Goal: Task Accomplishment & Management: Manage account settings

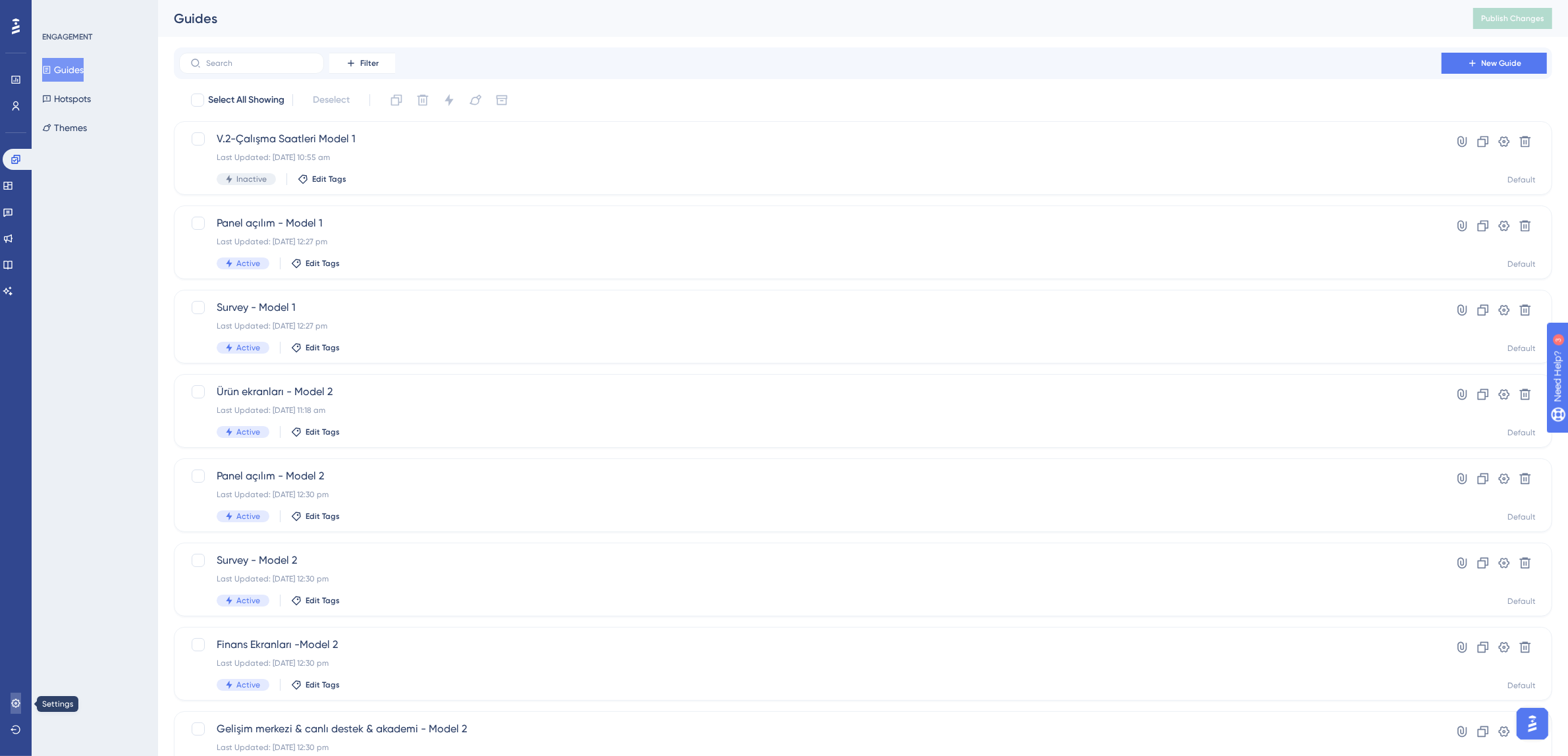
click at [11, 701] on icon at bounding box center [15, 703] width 11 height 11
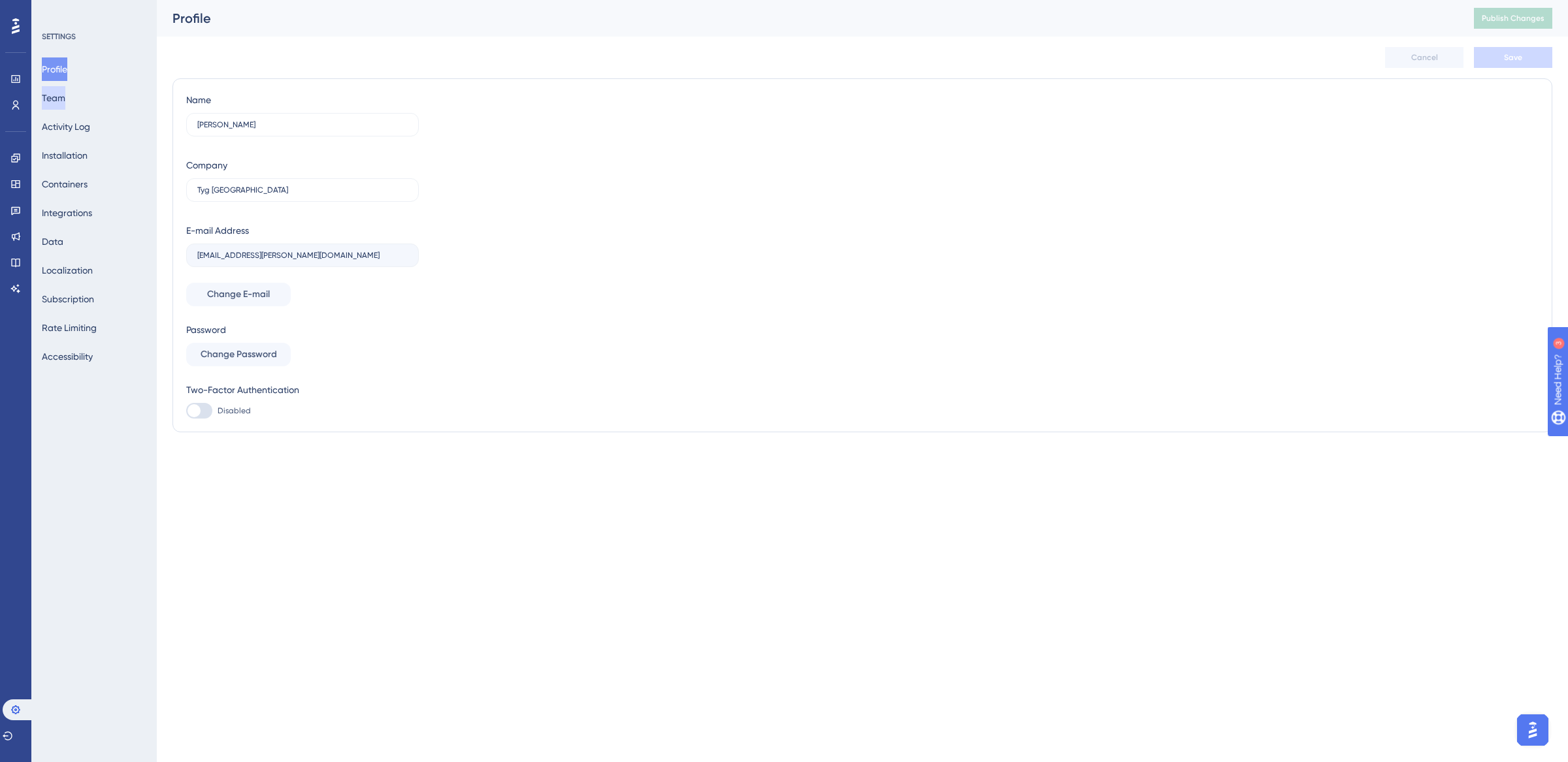
click at [65, 103] on button "Team" at bounding box center [54, 98] width 23 height 23
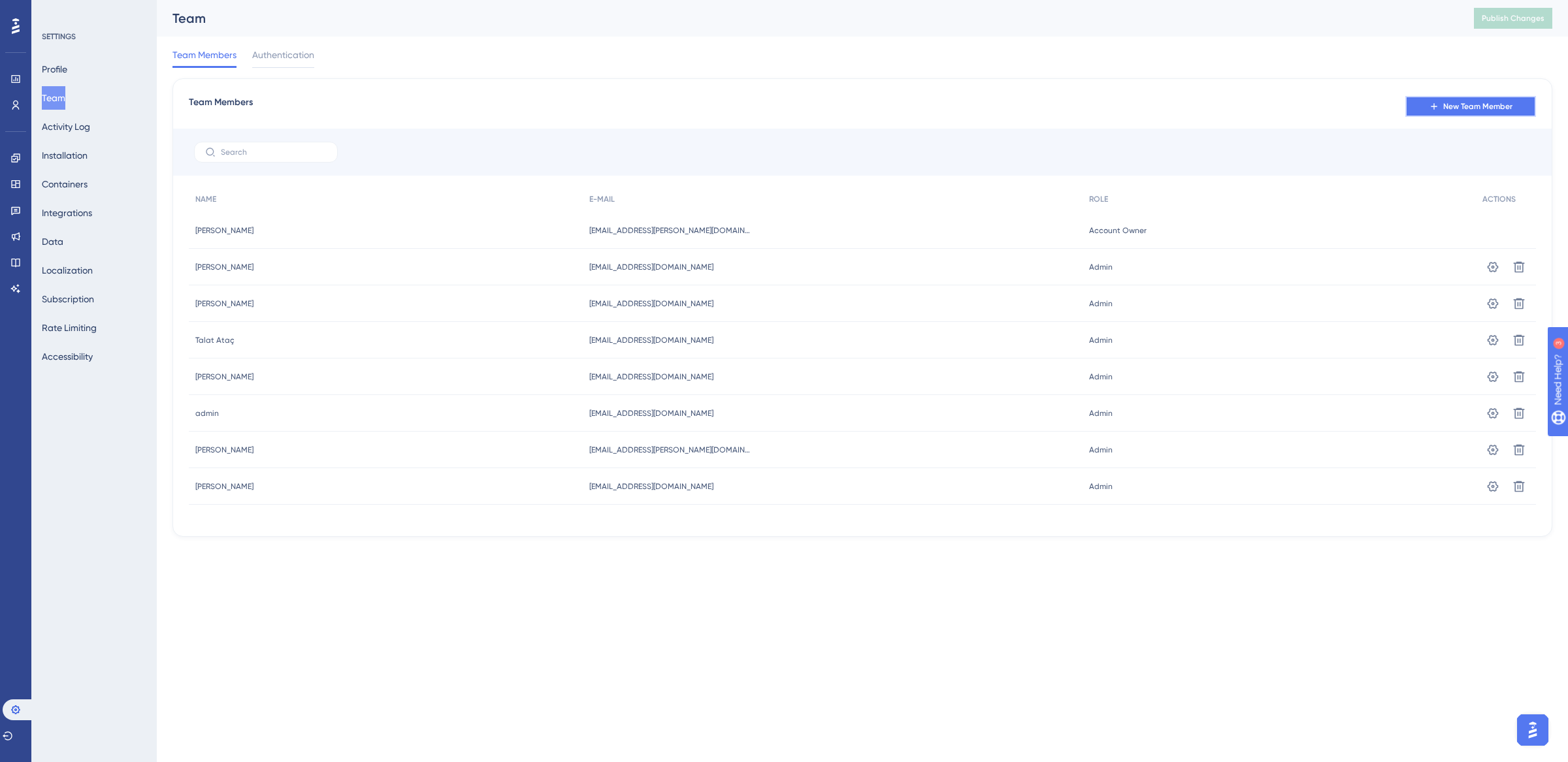
click at [1450, 104] on span "New Team Member" at bounding box center [1478, 106] width 69 height 11
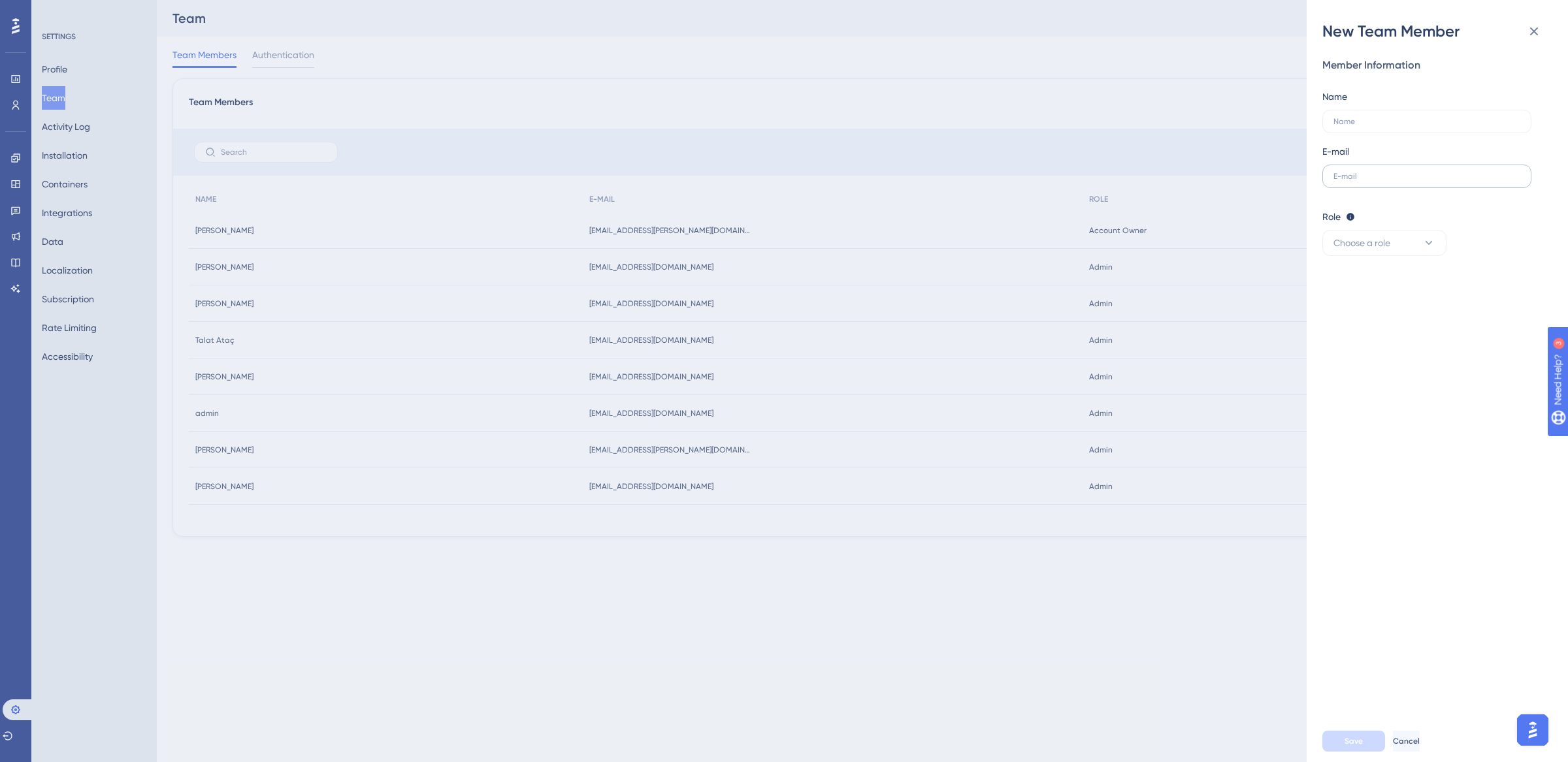
click at [1369, 182] on label at bounding box center [1427, 176] width 209 height 23
click at [1369, 180] on input "text" at bounding box center [1427, 177] width 187 height 10
paste input "serhat.akbulut@trendyolgo.com"
type input "serhat.akbulut@trendyolgo.com"
click at [1360, 126] on label at bounding box center [1427, 121] width 209 height 23
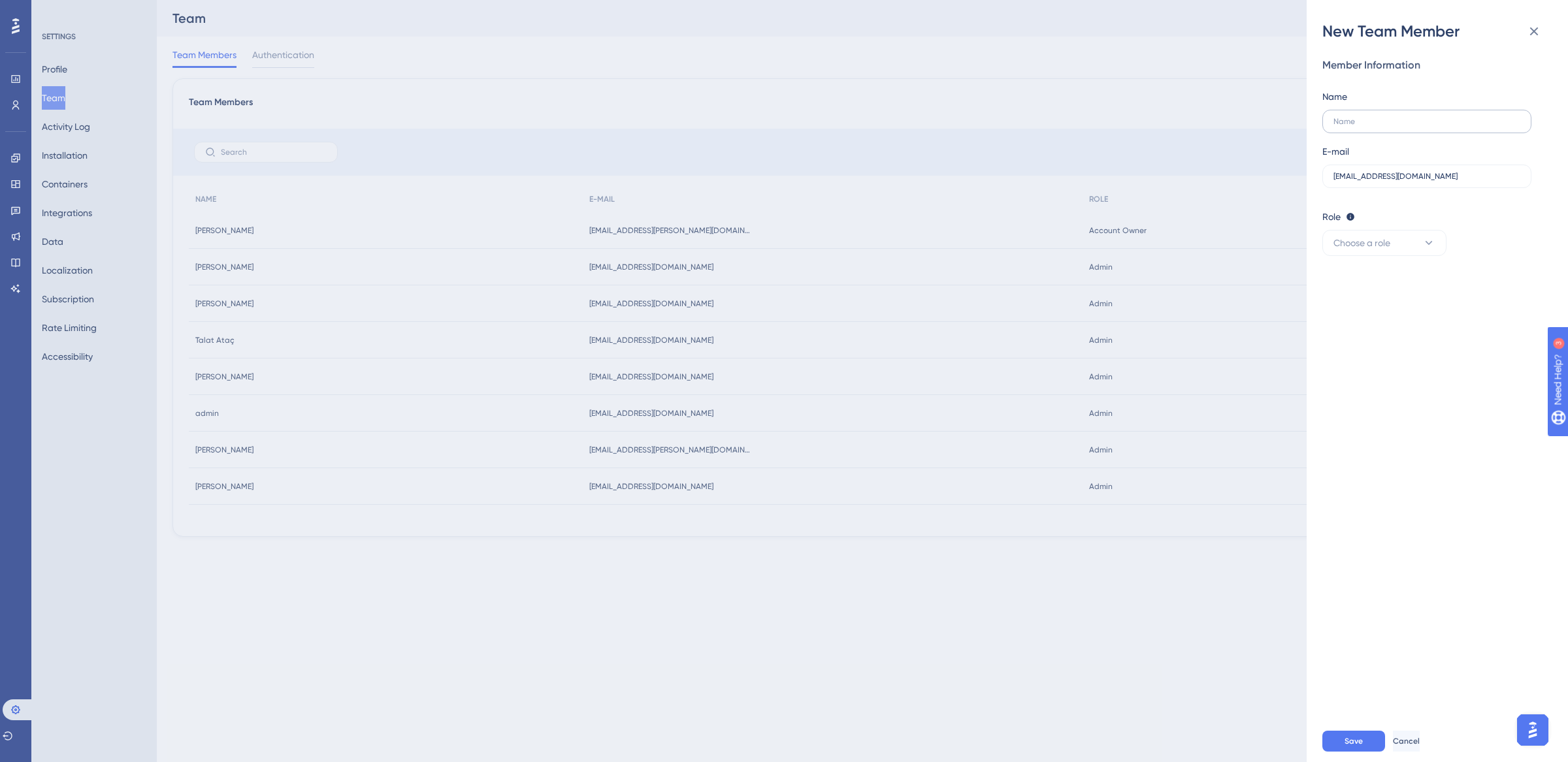
click at [1360, 126] on input "text" at bounding box center [1427, 122] width 187 height 10
type input "Serhat Akbulut"
click at [1374, 237] on span "Choose a role" at bounding box center [1362, 243] width 57 height 15
click at [1376, 279] on div "Admin Admin" at bounding box center [1385, 282] width 86 height 26
click at [1352, 740] on span "Save" at bounding box center [1353, 741] width 18 height 11
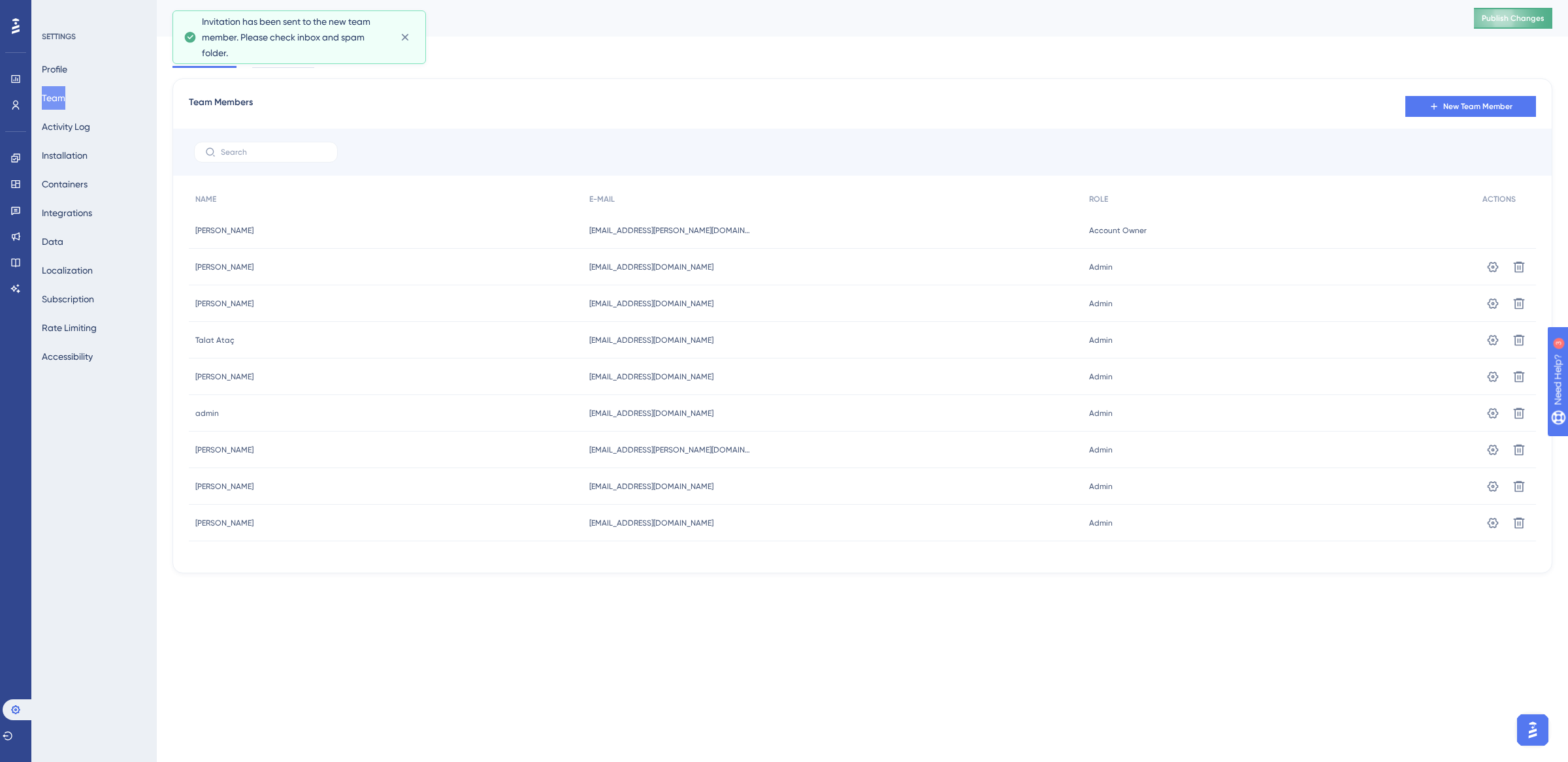
click at [1509, 19] on span "Publish Changes" at bounding box center [1512, 18] width 62 height 11
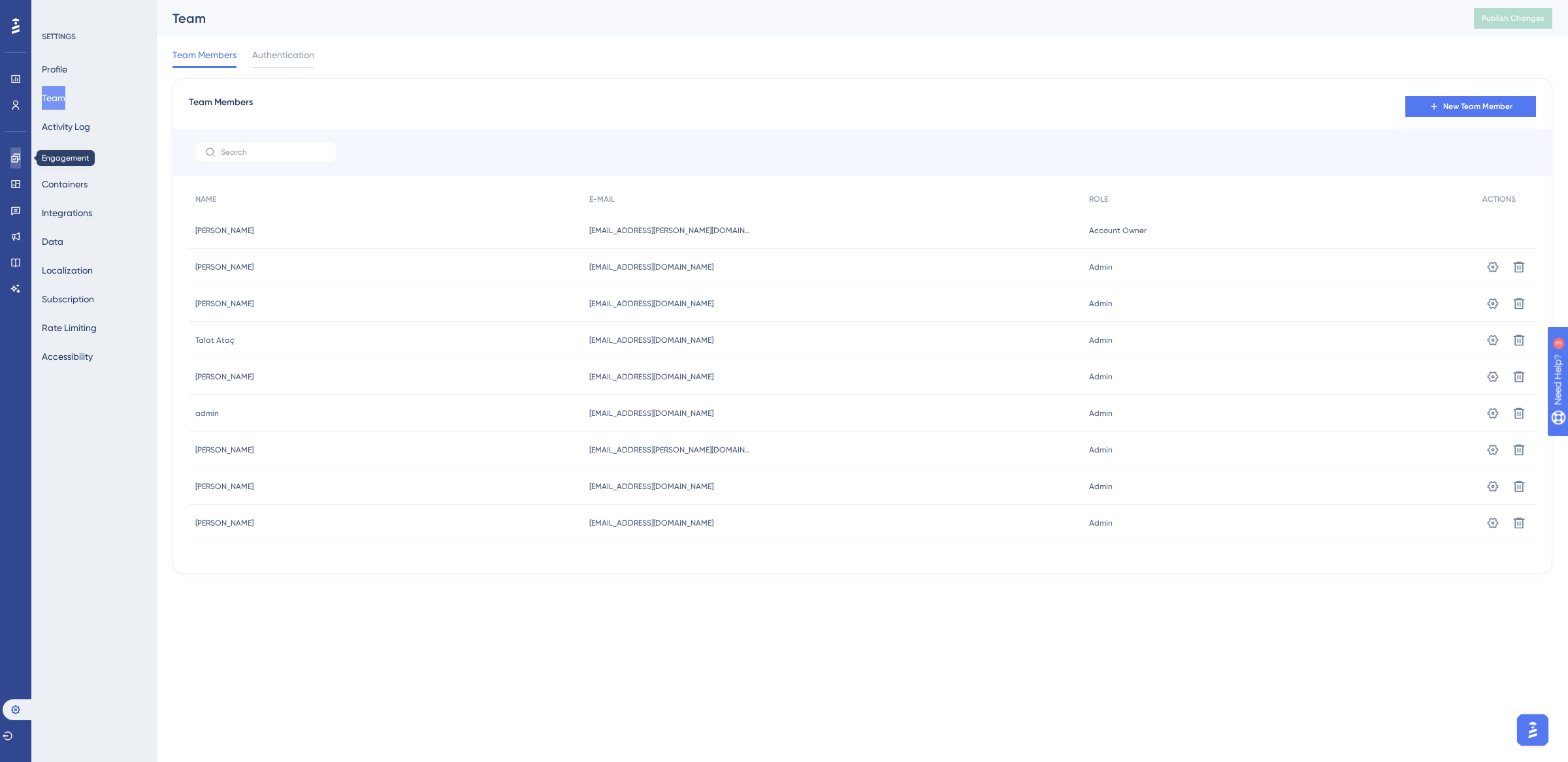
click at [14, 159] on icon at bounding box center [15, 157] width 9 height 9
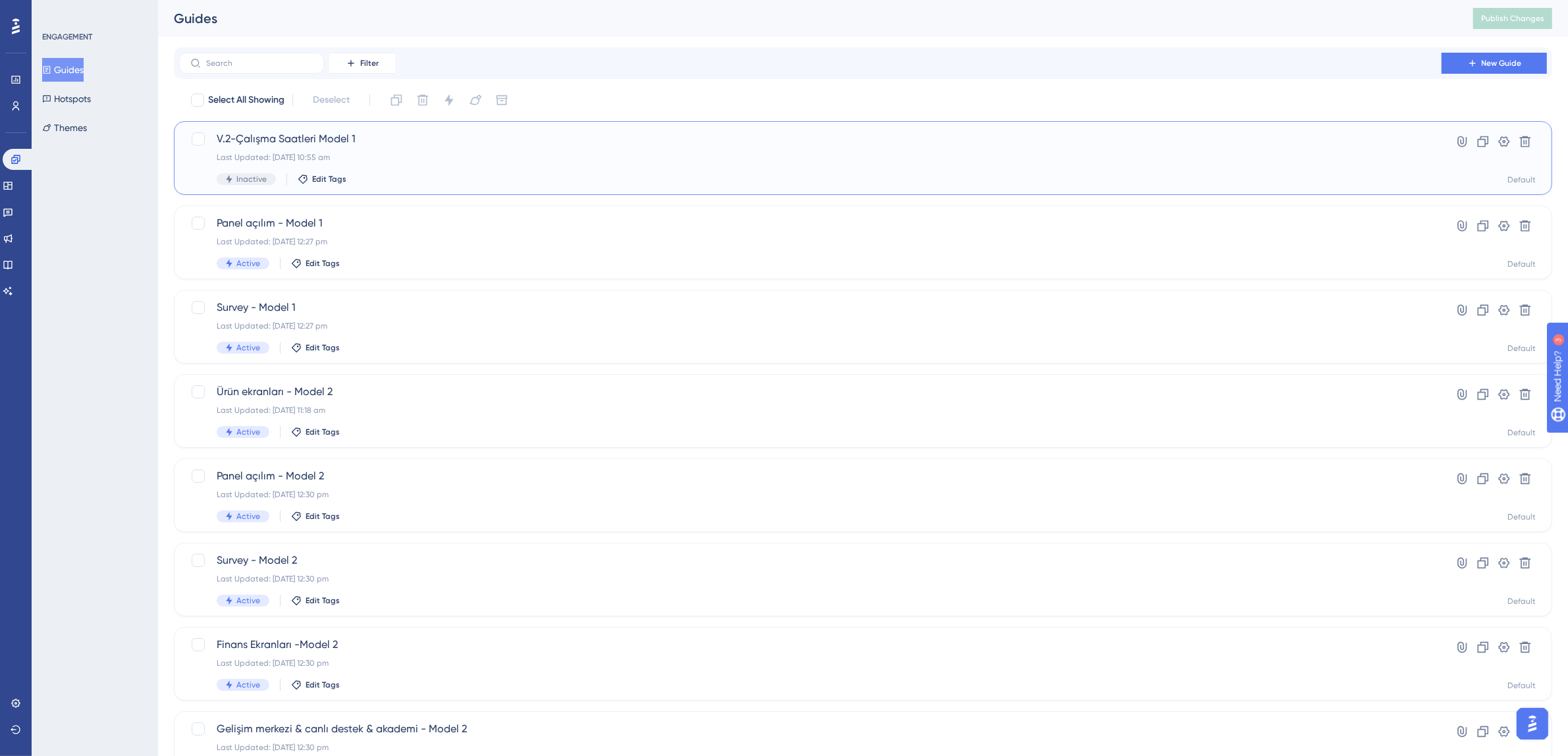
click at [485, 165] on div "V.2-Çalışma Saatleri Model 1 Last Updated: 13 Aug 2025 10:55 am Inactive Edit T…" at bounding box center [810, 158] width 1188 height 54
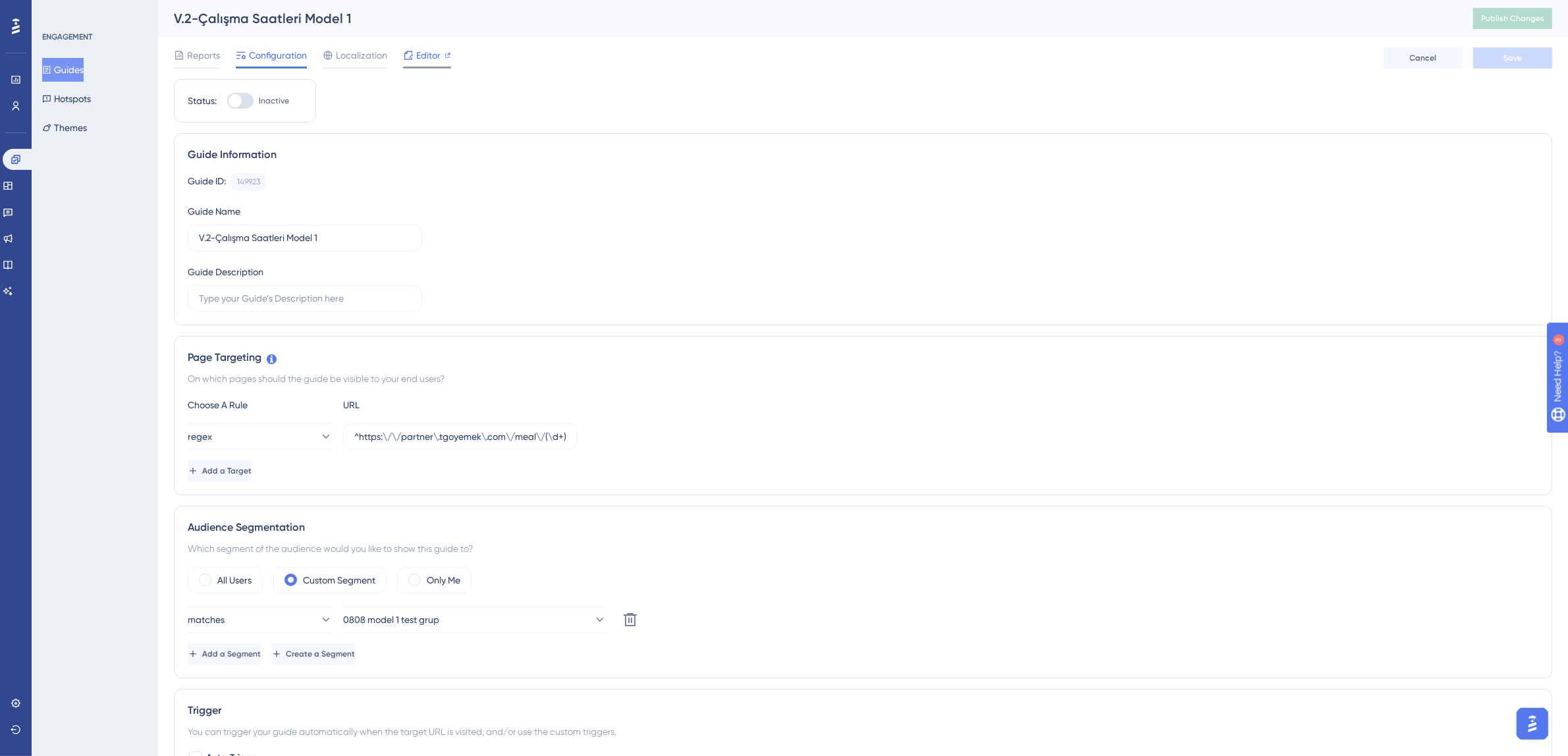
click at [431, 58] on span "Editor" at bounding box center [428, 55] width 24 height 15
